Goal: Transaction & Acquisition: Purchase product/service

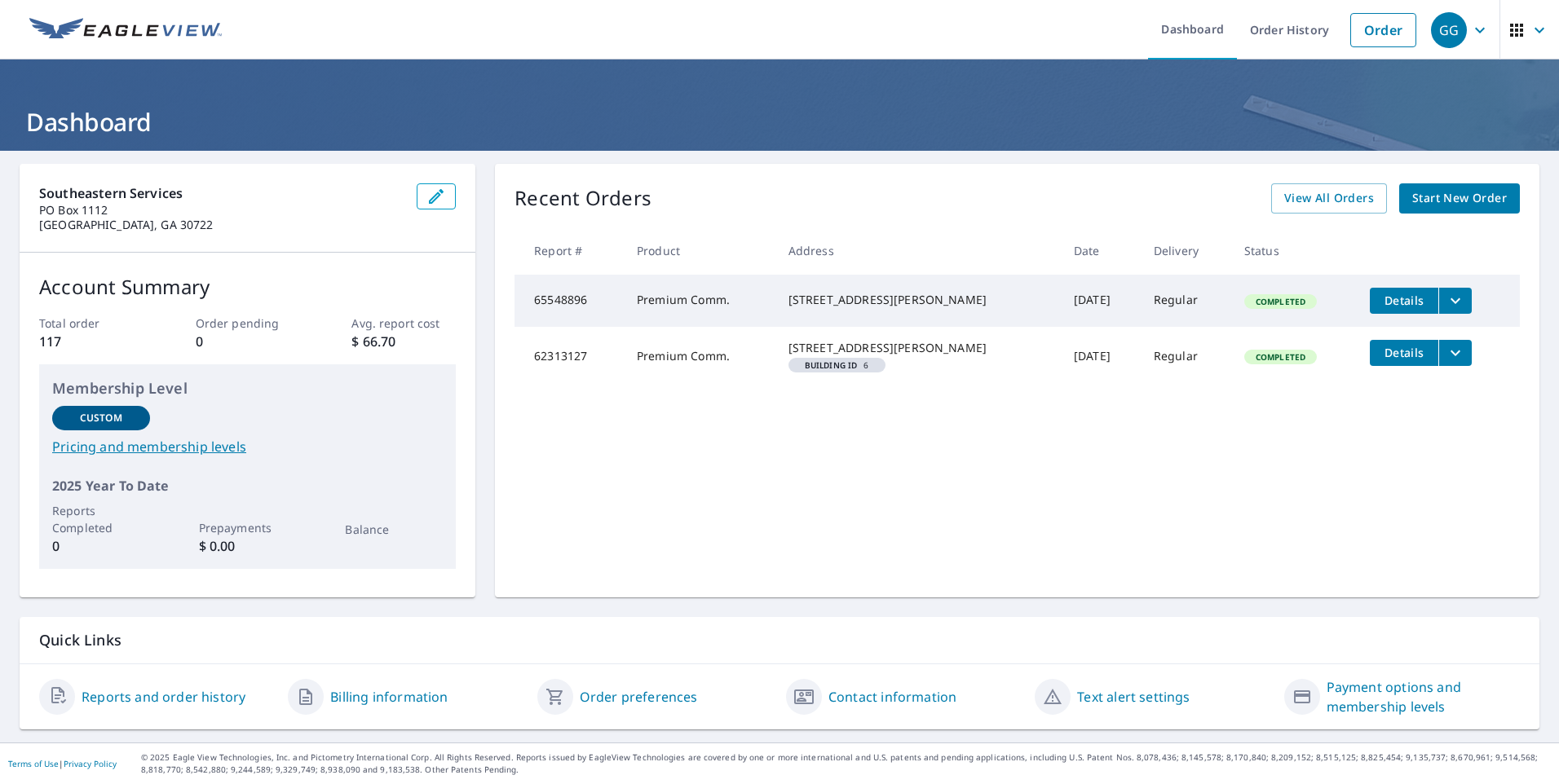
click at [1432, 199] on span "Start New Order" at bounding box center [1459, 198] width 95 height 21
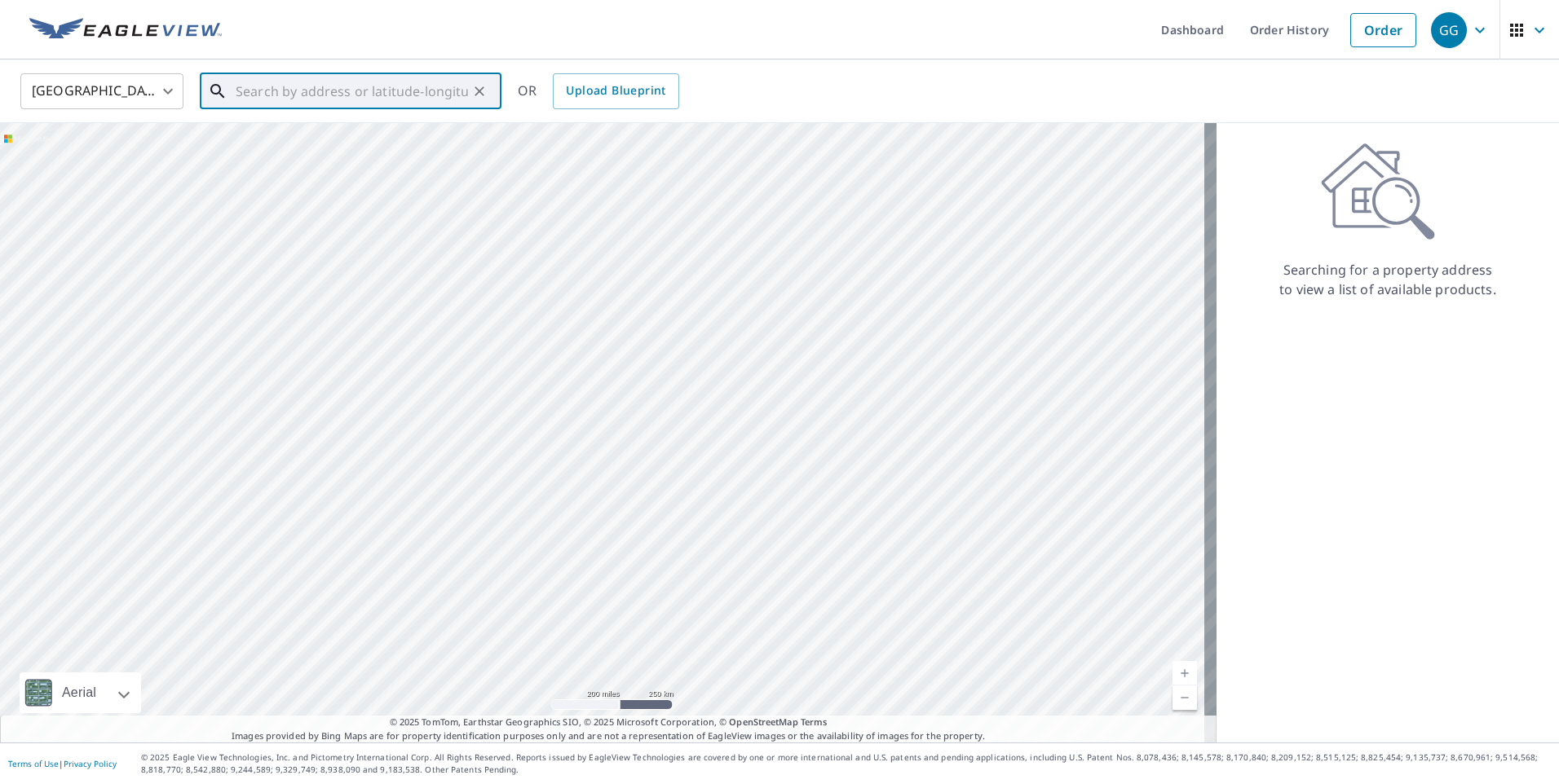
click at [396, 94] on input "text" at bounding box center [352, 91] width 232 height 45
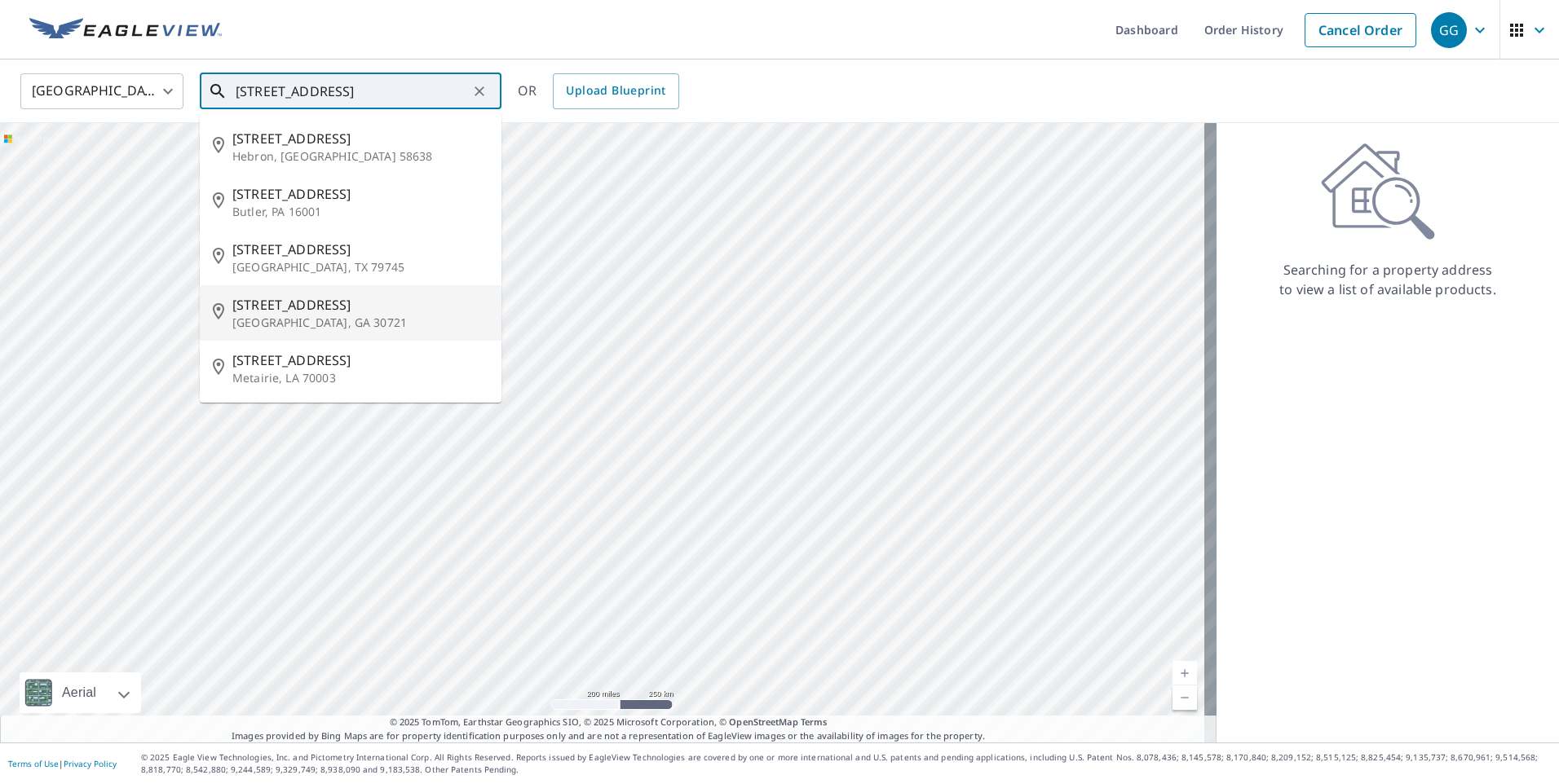
click at [279, 322] on p "[GEOGRAPHIC_DATA], GA 30721" at bounding box center [360, 323] width 256 height 16
type input "[STREET_ADDRESS]"
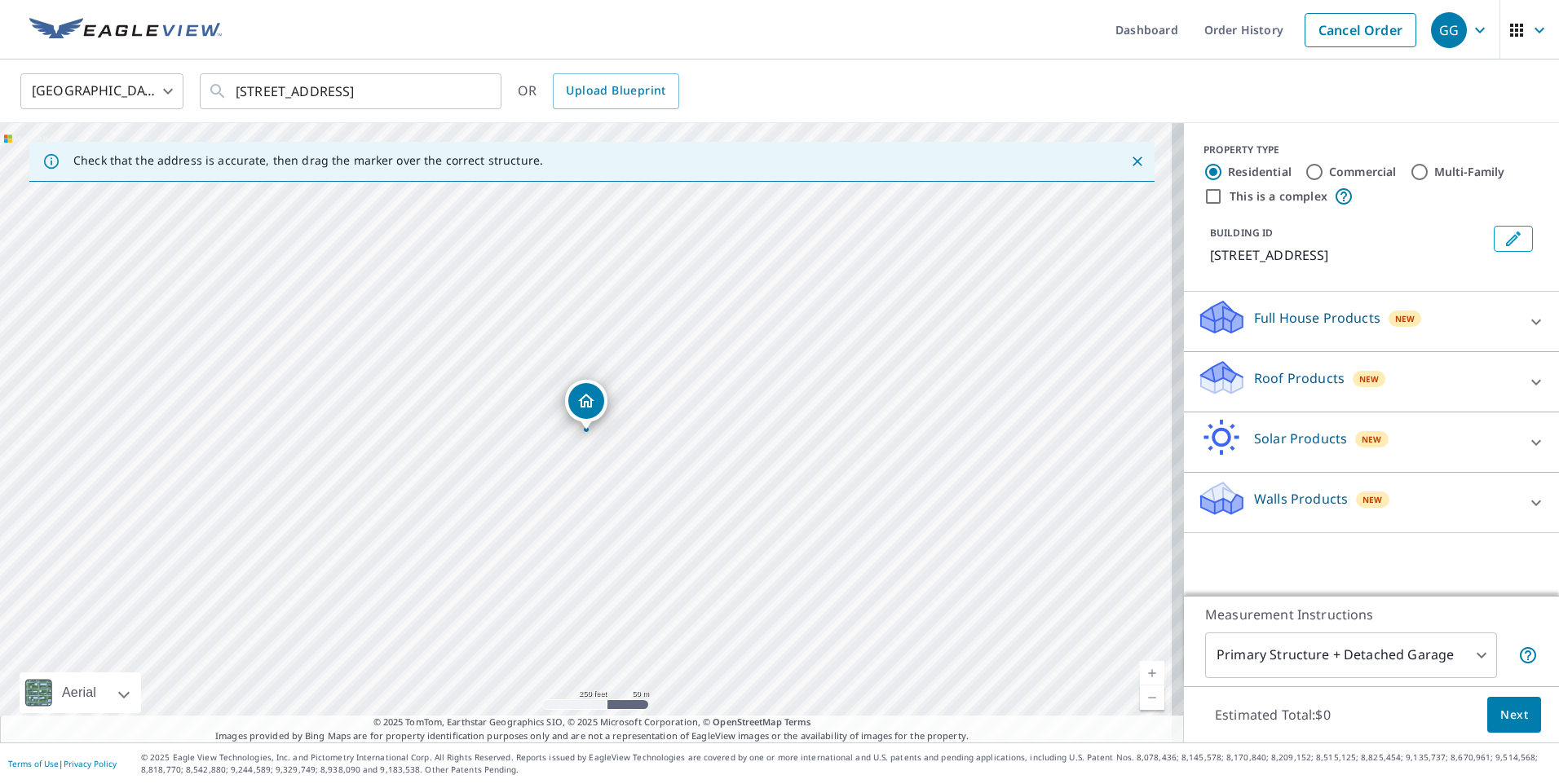
click at [1304, 170] on input "Commercial" at bounding box center [1314, 172] width 20 height 20
radio input "true"
type input "4"
click at [1526, 322] on icon at bounding box center [1536, 322] width 20 height 20
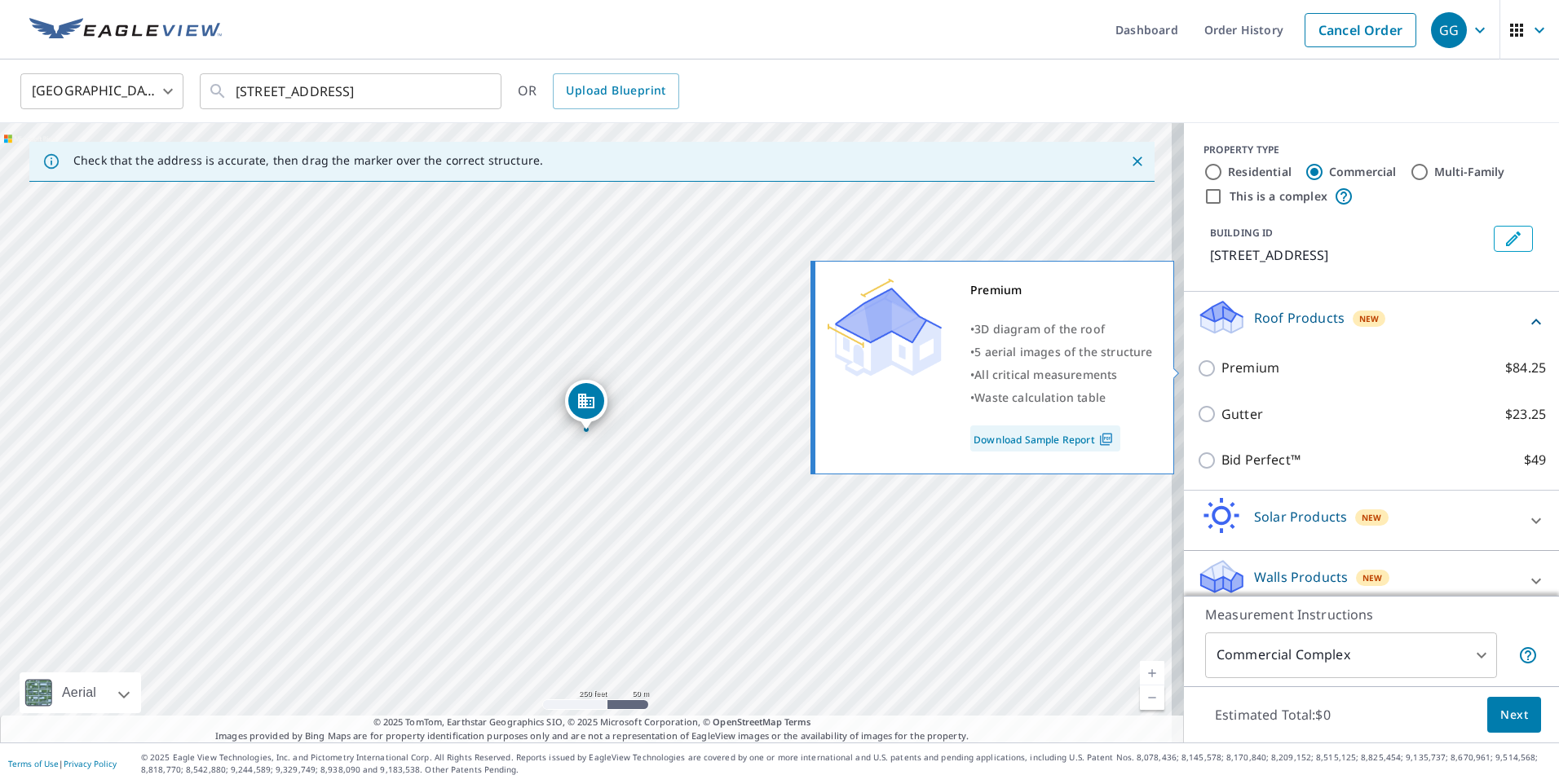
click at [1199, 372] on input "Premium $84.25" at bounding box center [1209, 369] width 25 height 20
checkbox input "true"
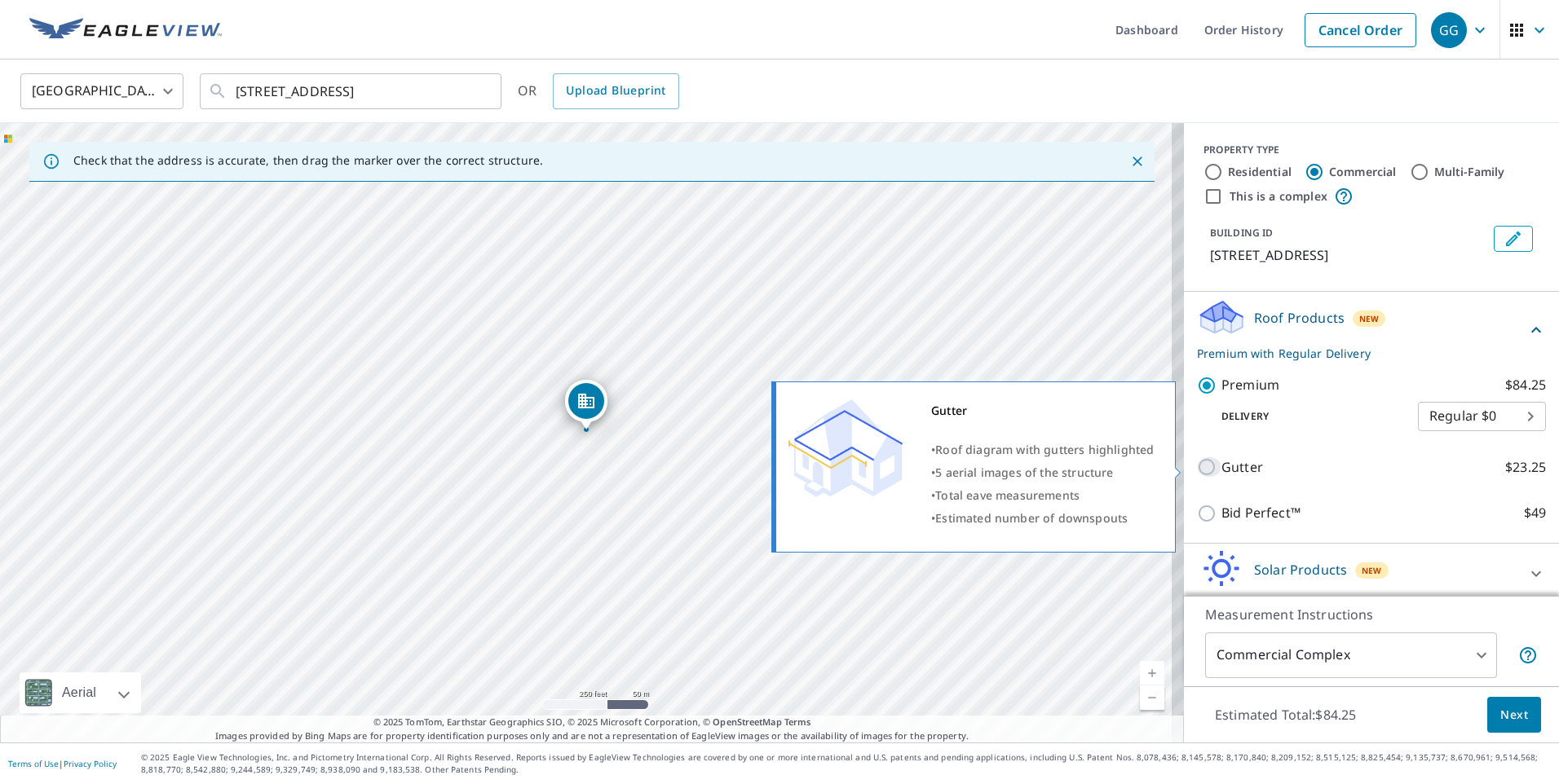
click at [1197, 467] on input "Gutter $23.25" at bounding box center [1209, 467] width 25 height 20
checkbox input "true"
type input "2"
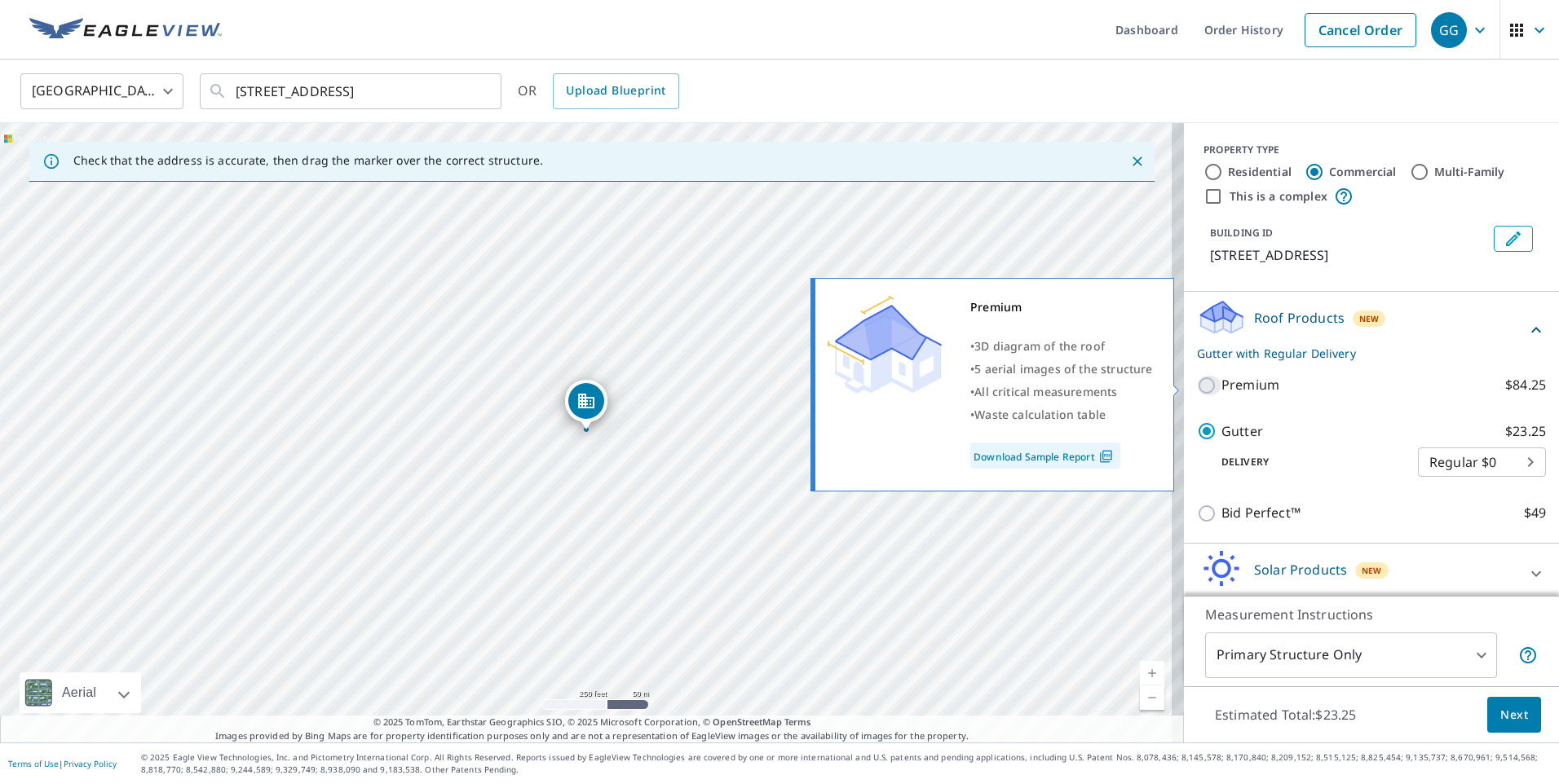
click at [1197, 385] on input "Premium $84.25" at bounding box center [1209, 386] width 25 height 20
checkbox input "true"
checkbox input "false"
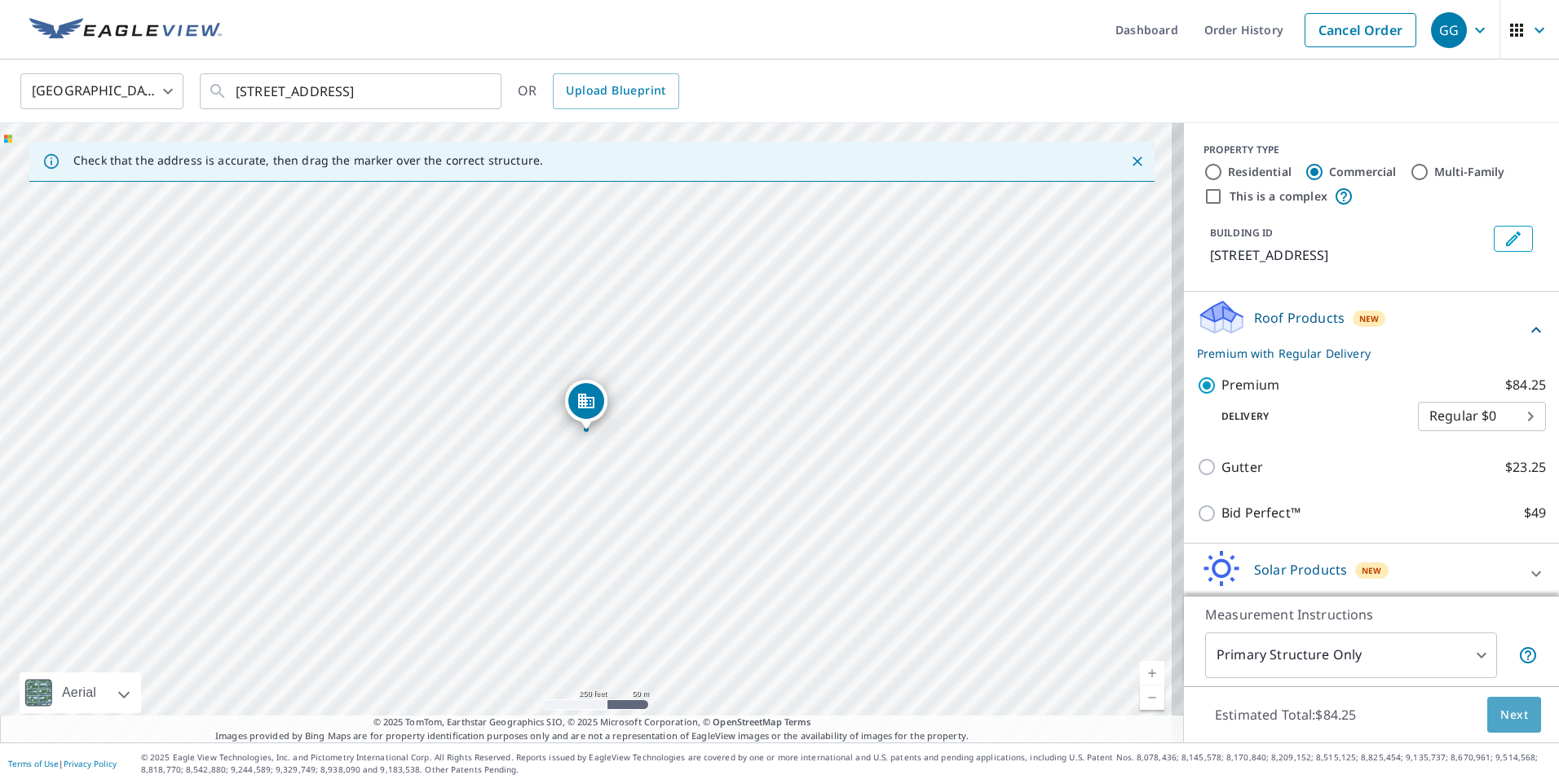
click at [1500, 714] on span "Next" at bounding box center [1514, 715] width 28 height 21
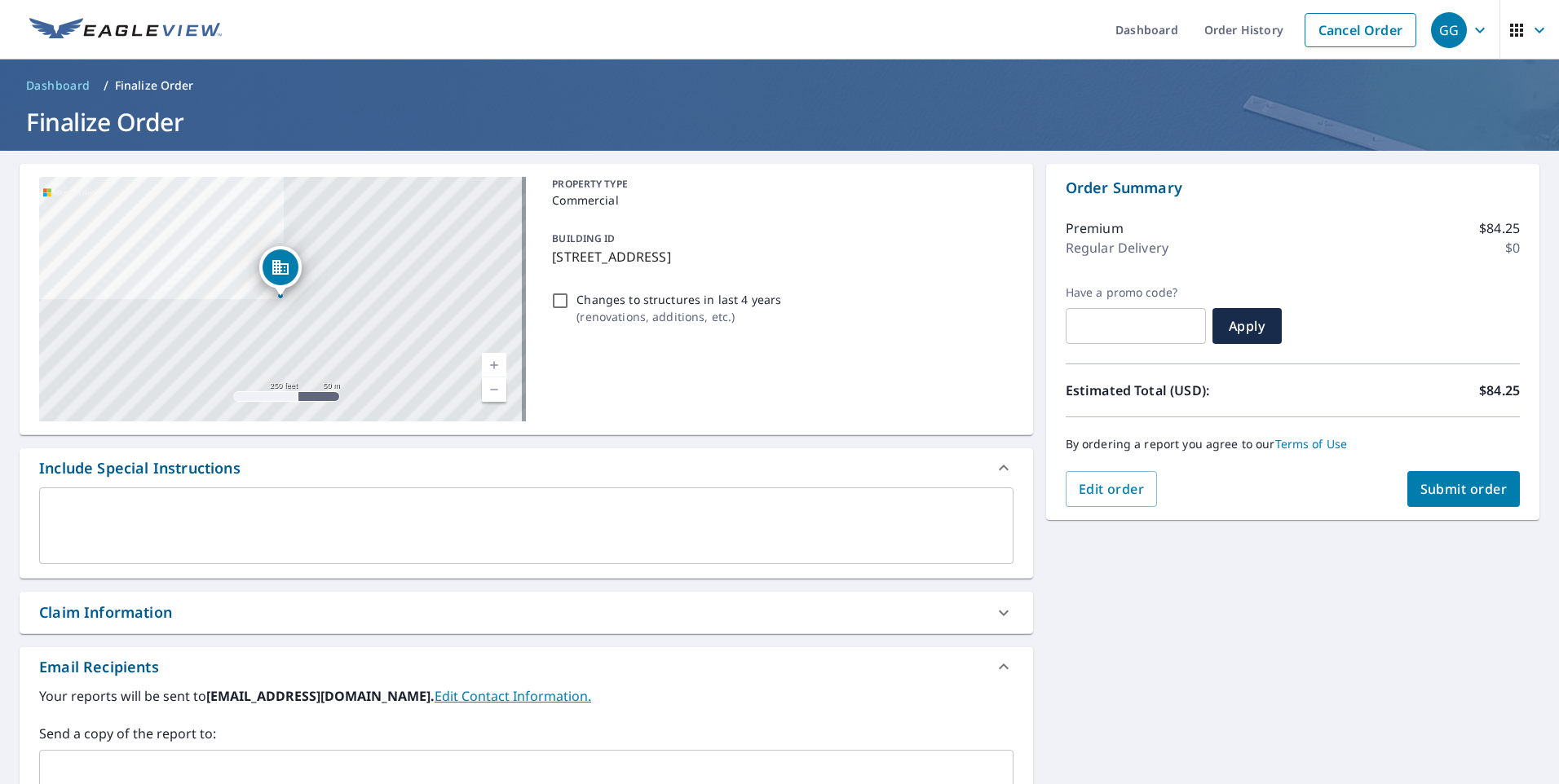
click at [1435, 491] on span "Submit order" at bounding box center [1464, 490] width 87 height 18
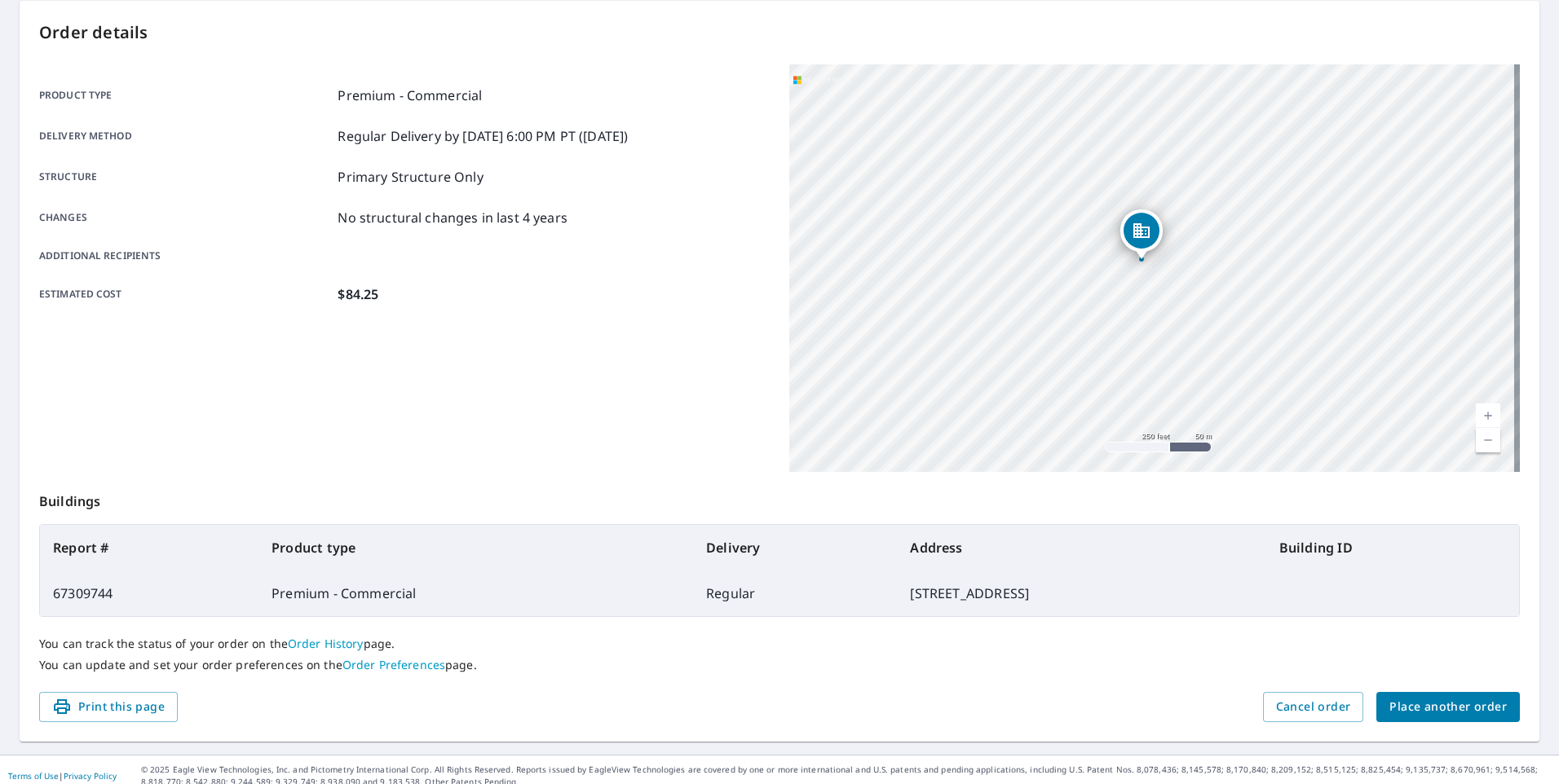
scroll to position [176, 0]
